Goal: Navigation & Orientation: Find specific page/section

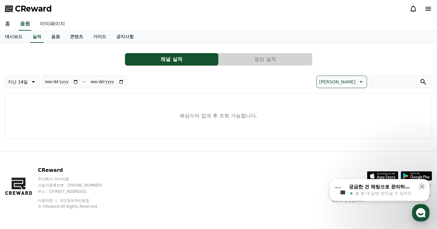
click at [57, 26] on link "마이페이지" at bounding box center [52, 24] width 35 height 13
select select "**********"
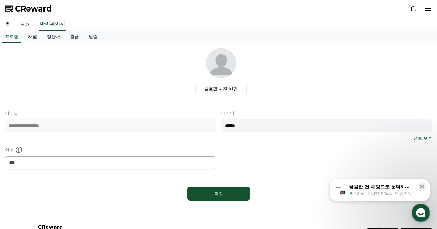
click at [36, 38] on link "채널" at bounding box center [32, 37] width 19 height 12
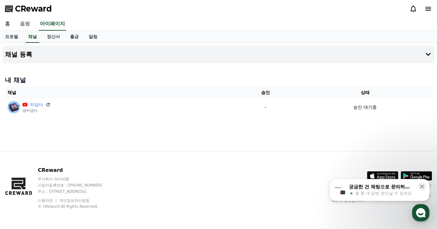
click at [21, 24] on link "음원" at bounding box center [25, 24] width 20 height 13
